Goal: Information Seeking & Learning: Learn about a topic

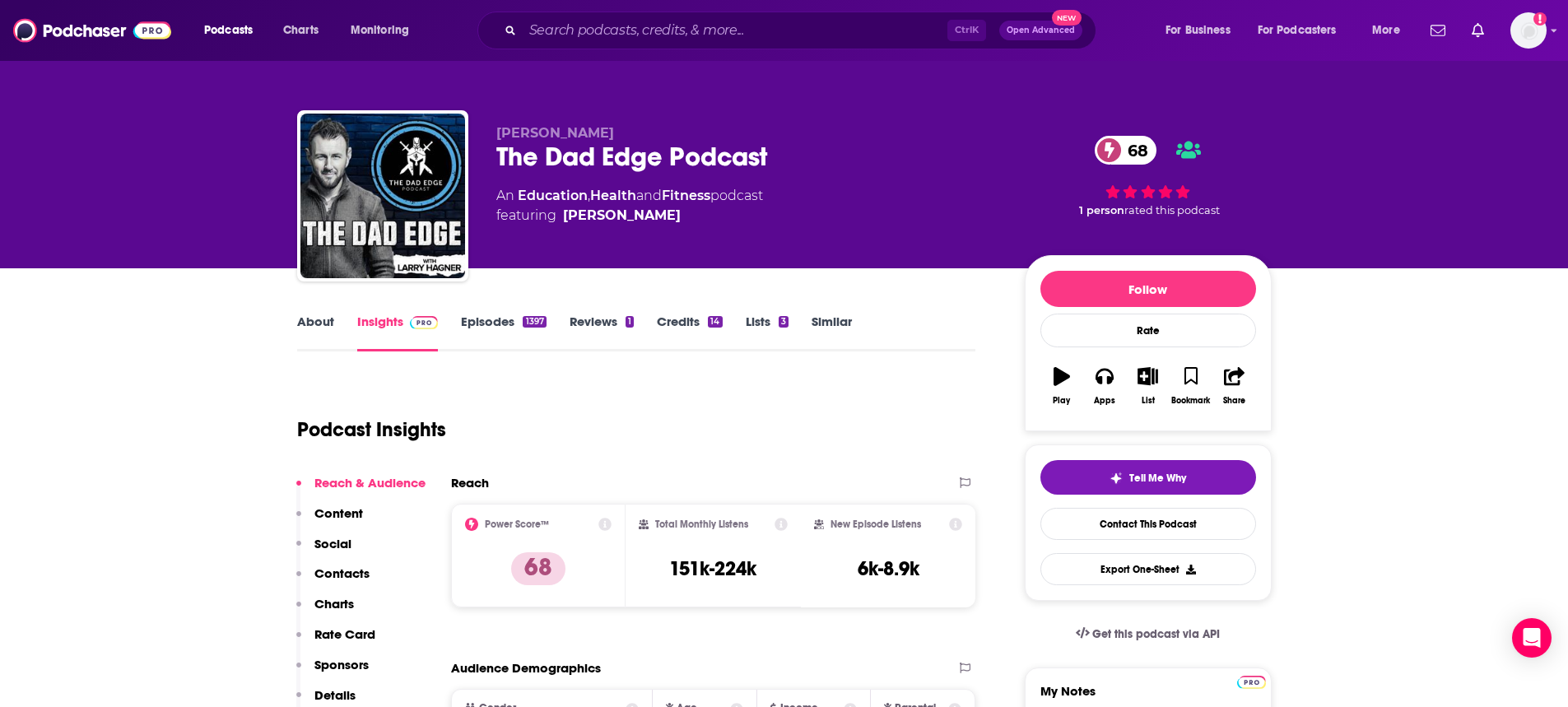
click at [300, 319] on link "About" at bounding box center [316, 332] width 37 height 38
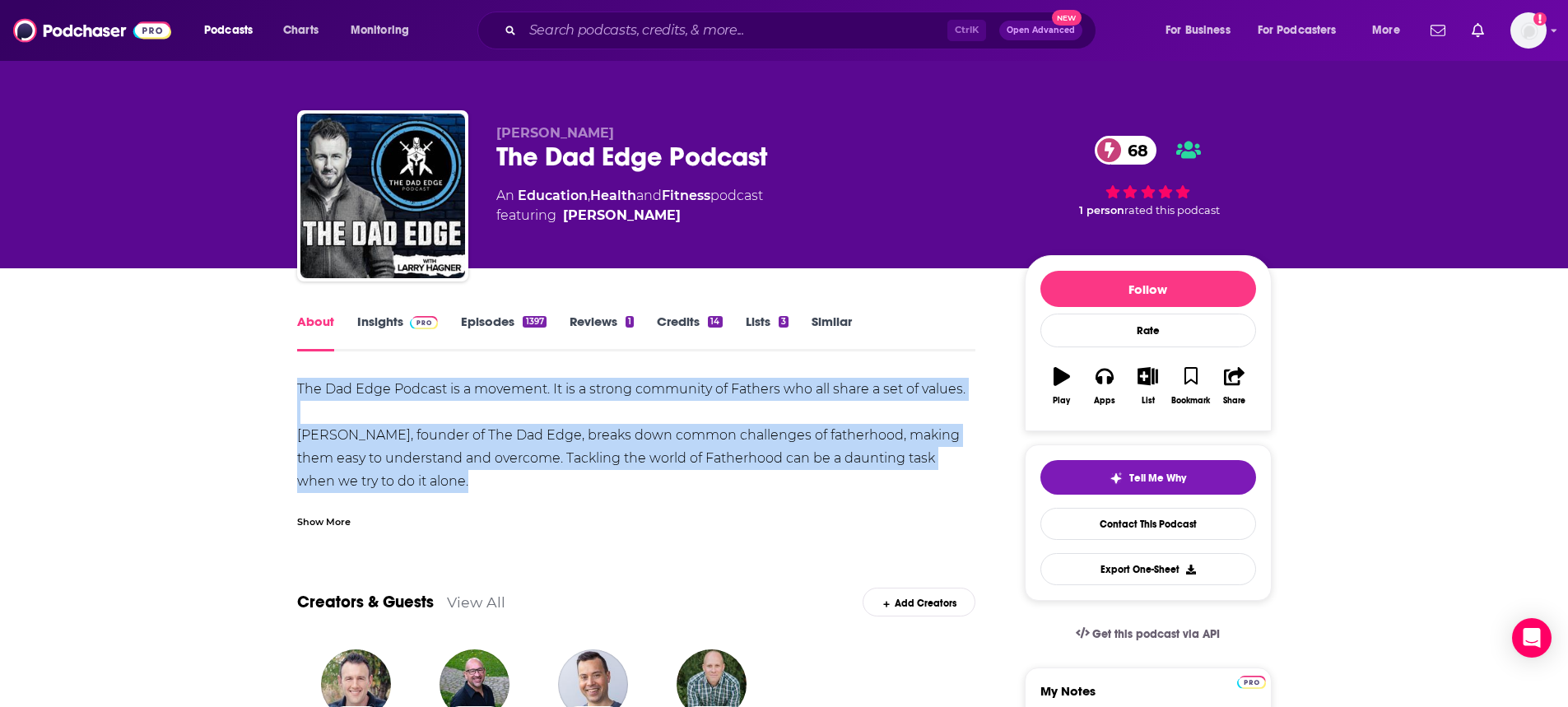
drag, startPoint x: 290, startPoint y: 386, endPoint x: 529, endPoint y: 493, distance: 261.9
copy div "The Dad Edge Podcast is a movement. It is a strong community of Fathers who all…"
click at [377, 325] on link "Insights" at bounding box center [397, 332] width 81 height 38
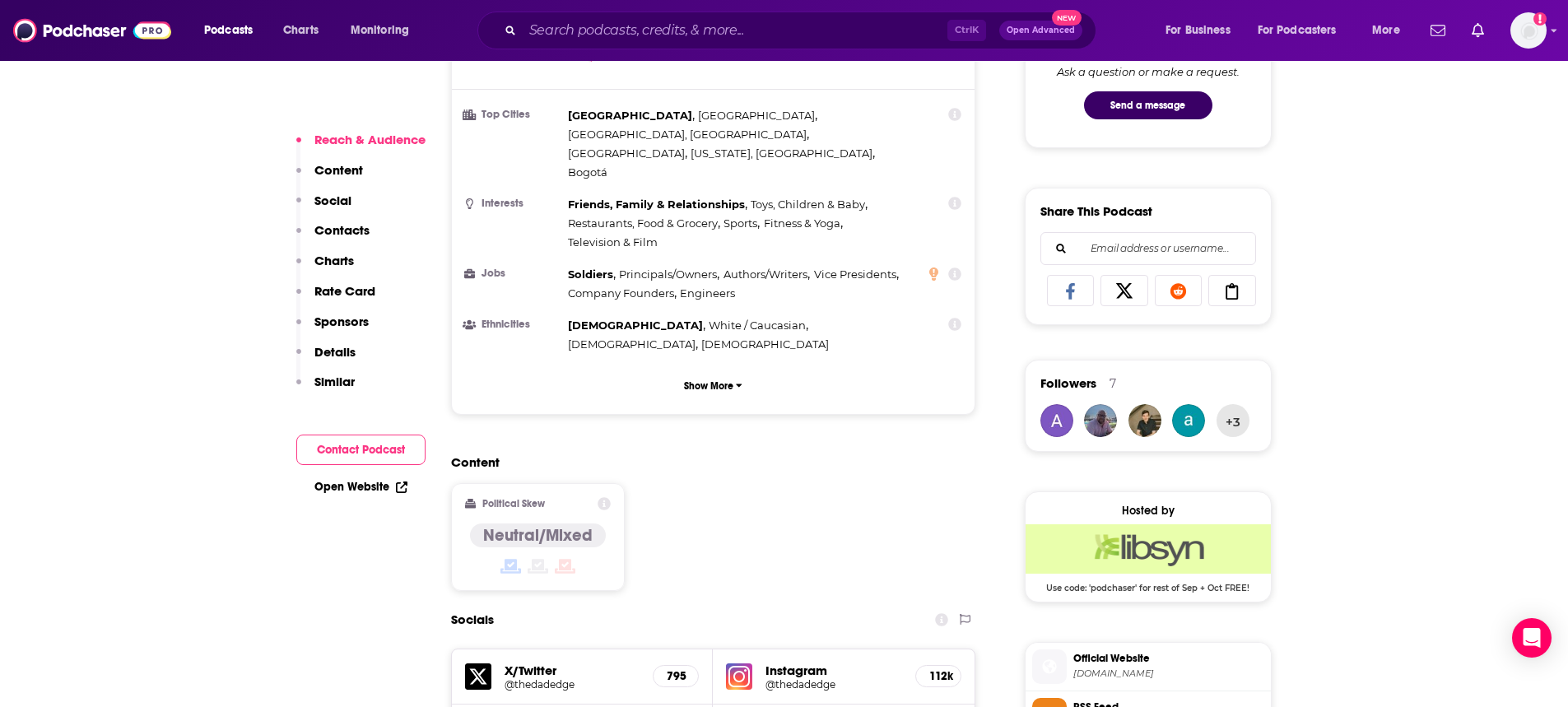
scroll to position [1071, 0]
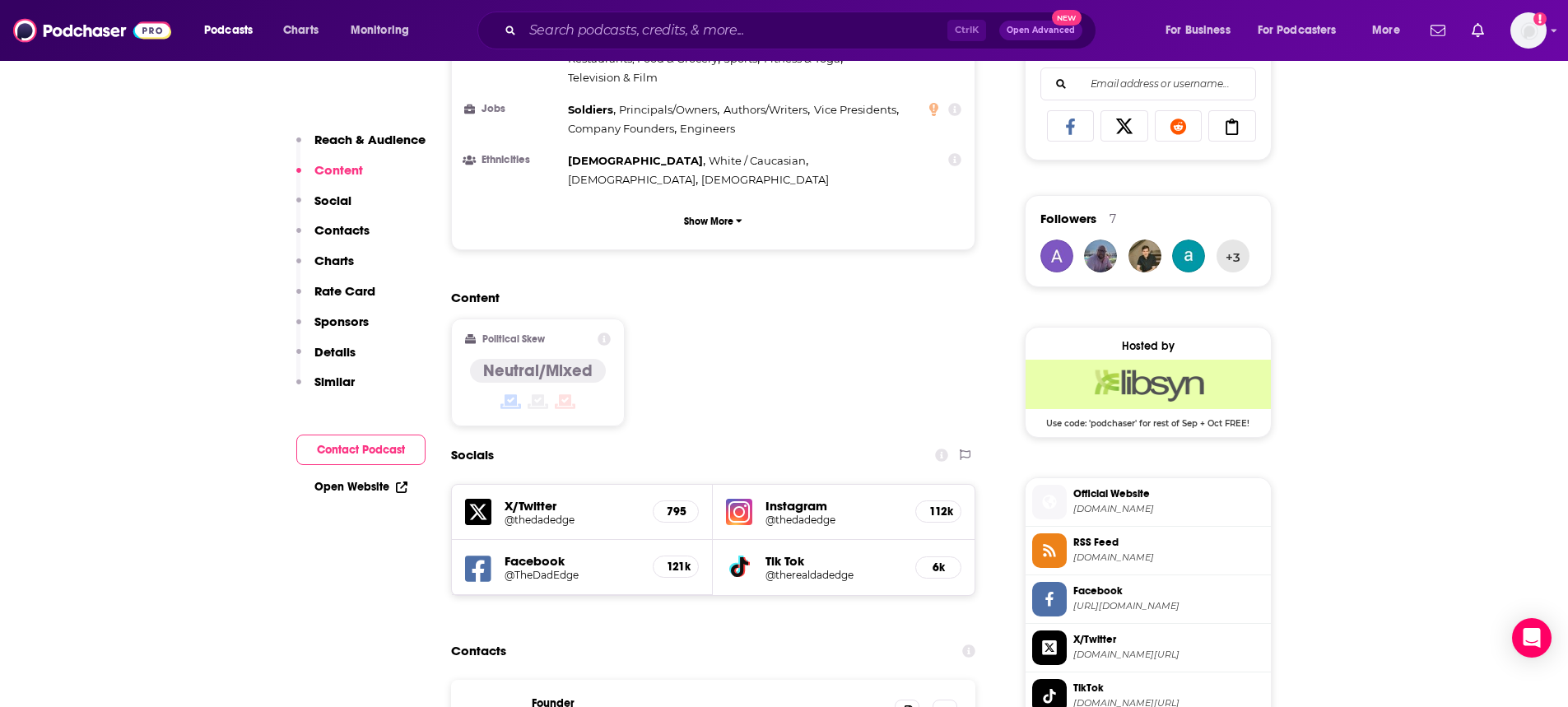
click at [742, 499] on img at bounding box center [739, 512] width 27 height 27
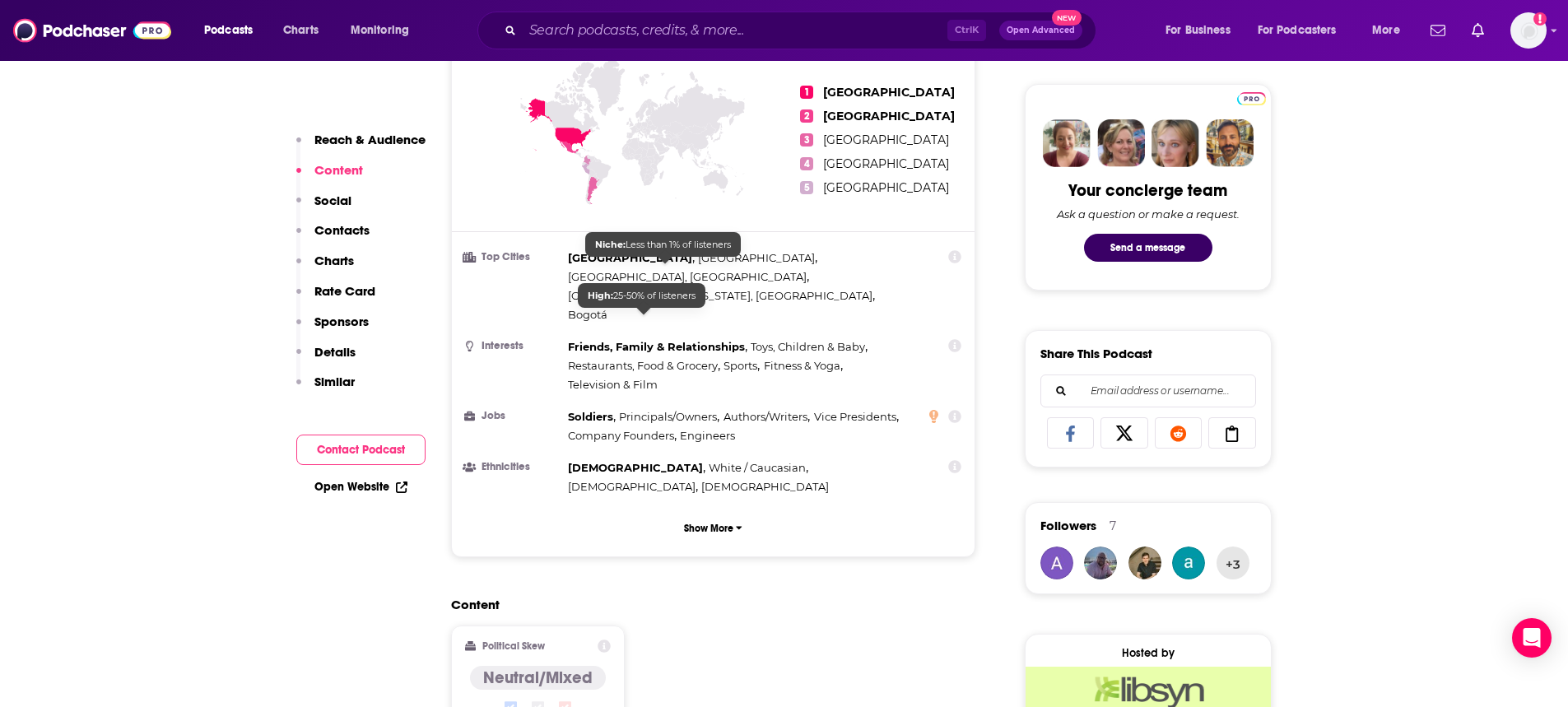
scroll to position [165, 0]
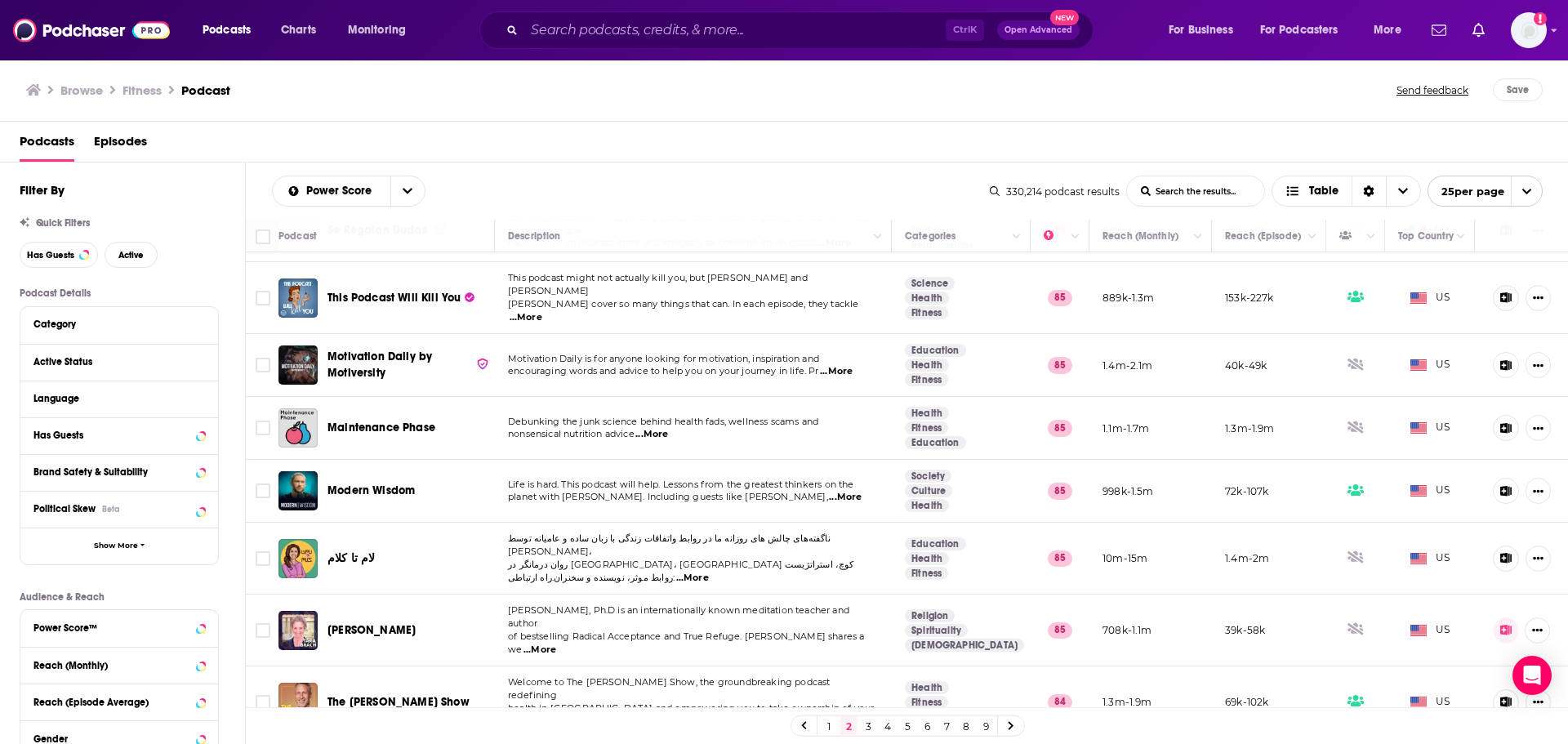
scroll to position [82, 0]
